Goal: Information Seeking & Learning: Learn about a topic

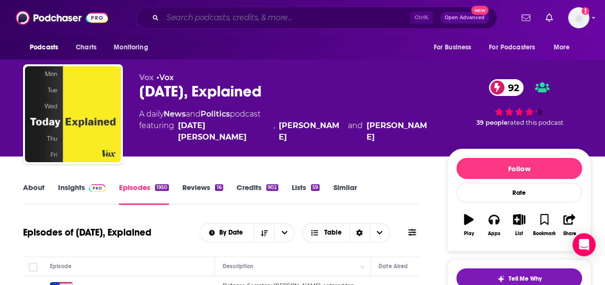
click at [360, 16] on input "Search podcasts, credits, & more..." at bounding box center [287, 17] width 248 height 15
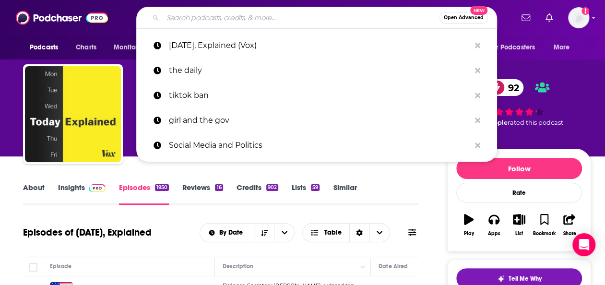
paste input "What A Day (Crooked Media)"
type input "What A Day (Crooked Media)"
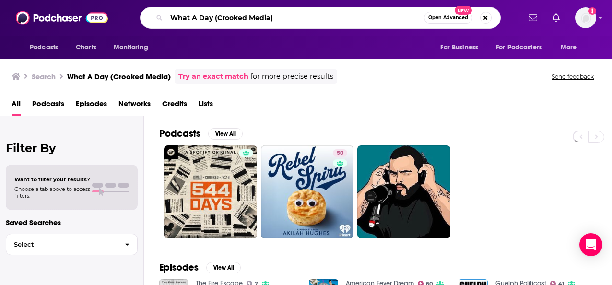
drag, startPoint x: 292, startPoint y: 18, endPoint x: 162, endPoint y: 15, distance: 130.1
click at [162, 15] on div "What A Day (Crooked Media) Open Advanced New" at bounding box center [320, 18] width 361 height 22
paste input "Marketplace Tech (NPR"
click at [162, 15] on div "Marketplace Tech (NPR) Open Advanced New" at bounding box center [320, 18] width 361 height 22
click at [290, 17] on input "Marketplace Tech (NPR)" at bounding box center [295, 17] width 258 height 15
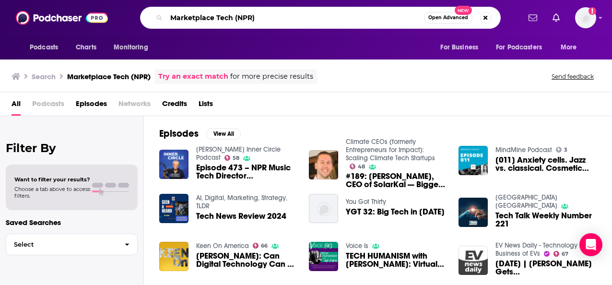
click at [252, 14] on input "Marketplace Tech (NPR)" at bounding box center [295, 17] width 258 height 15
drag, startPoint x: 233, startPoint y: 17, endPoint x: 145, endPoint y: 24, distance: 88.6
click at [145, 24] on div "Marketplace Tech (NPR) Open Advanced New" at bounding box center [320, 18] width 361 height 22
type input "tiktok news explained"
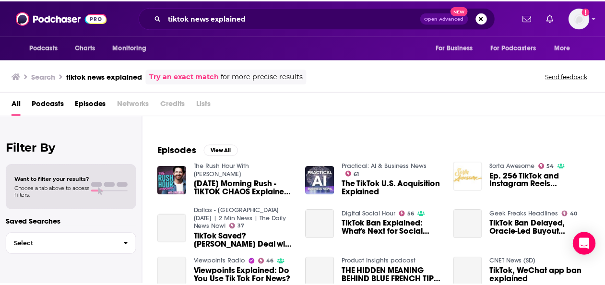
scroll to position [151, 0]
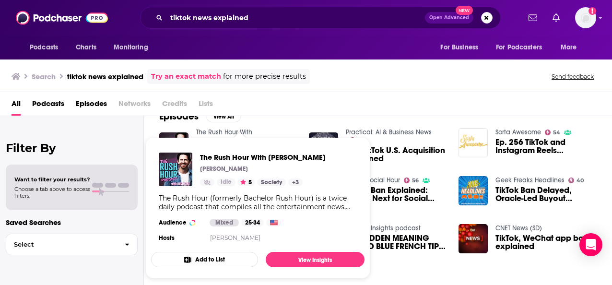
click at [201, 132] on span "The Rush Hour With [PERSON_NAME] [PERSON_NAME] Idle 5 Society + 3 The Rush Hour…" at bounding box center [257, 207] width 225 height 153
click at [227, 151] on div "The Rush Hour With [PERSON_NAME] [PERSON_NAME] Idle 5 Society + 3 The Rush Hour…" at bounding box center [258, 198] width 214 height 107
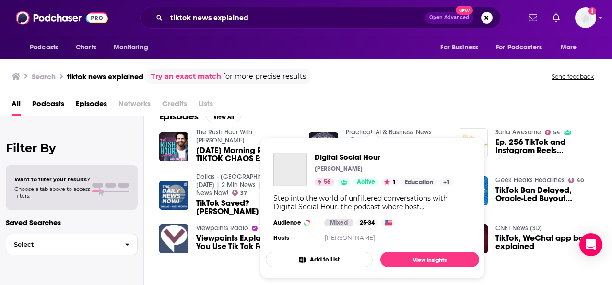
click at [374, 176] on div "Digital Social Hour [PERSON_NAME] 56 Active 1 Education + 1" at bounding box center [384, 170] width 139 height 34
click at [369, 177] on div "Digital Social Hour [PERSON_NAME] 56 Active 1 Education + 1" at bounding box center [384, 170] width 139 height 34
click at [328, 153] on span "Digital Social Hour" at bounding box center [384, 157] width 139 height 9
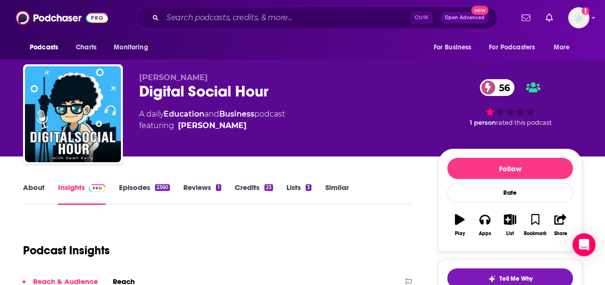
click at [144, 189] on link "Episodes 2360" at bounding box center [144, 194] width 51 height 22
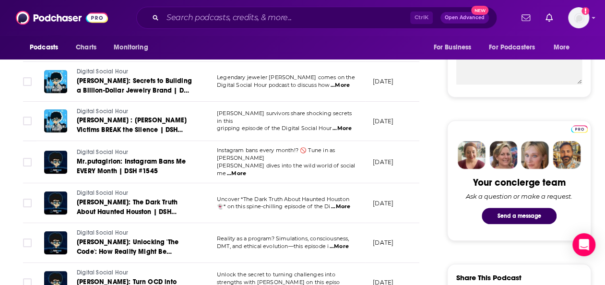
scroll to position [494, 0]
